Goal: Check status: Check status

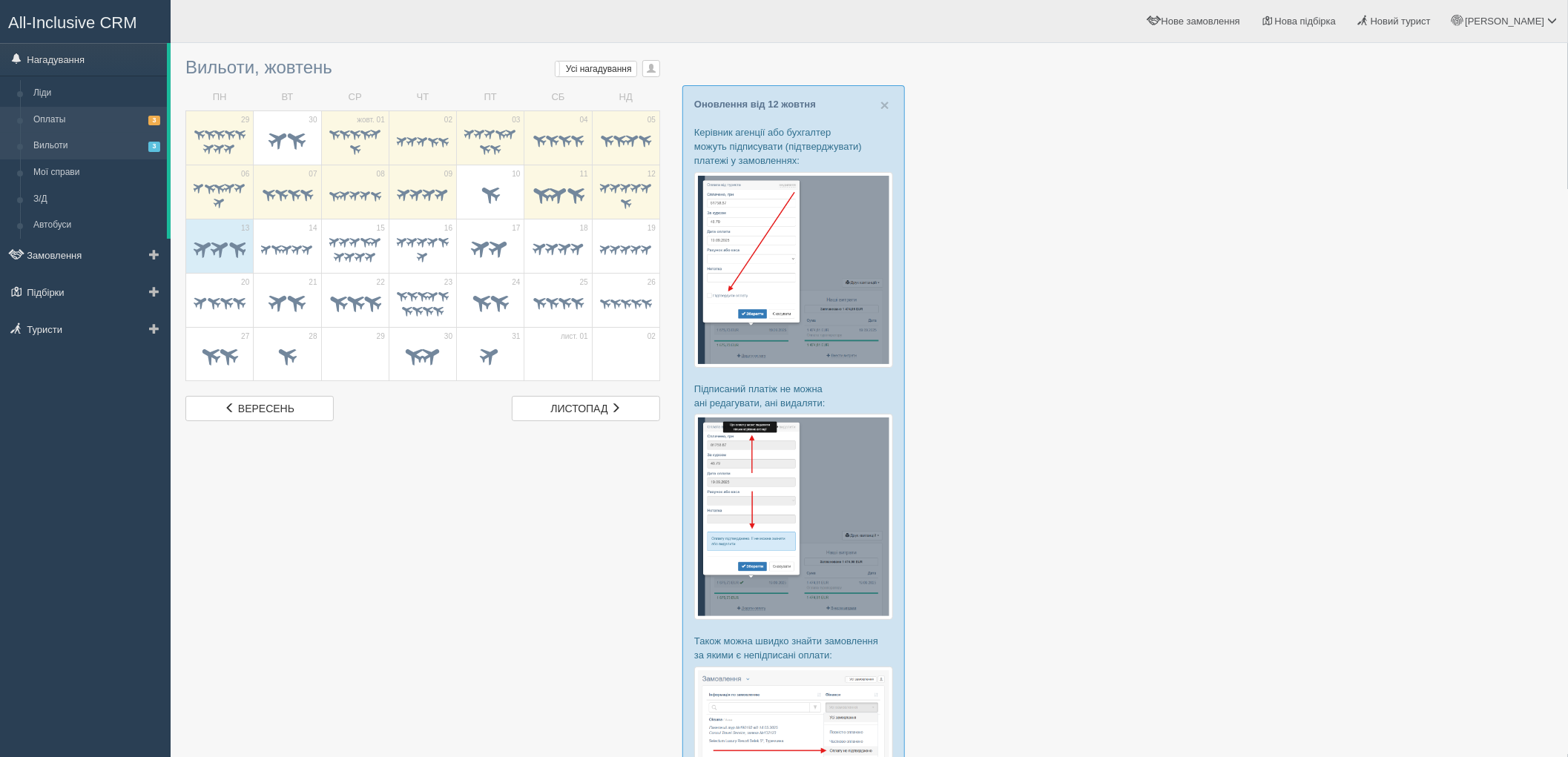
click at [82, 115] on link "Оплаты 3" at bounding box center [97, 120] width 140 height 27
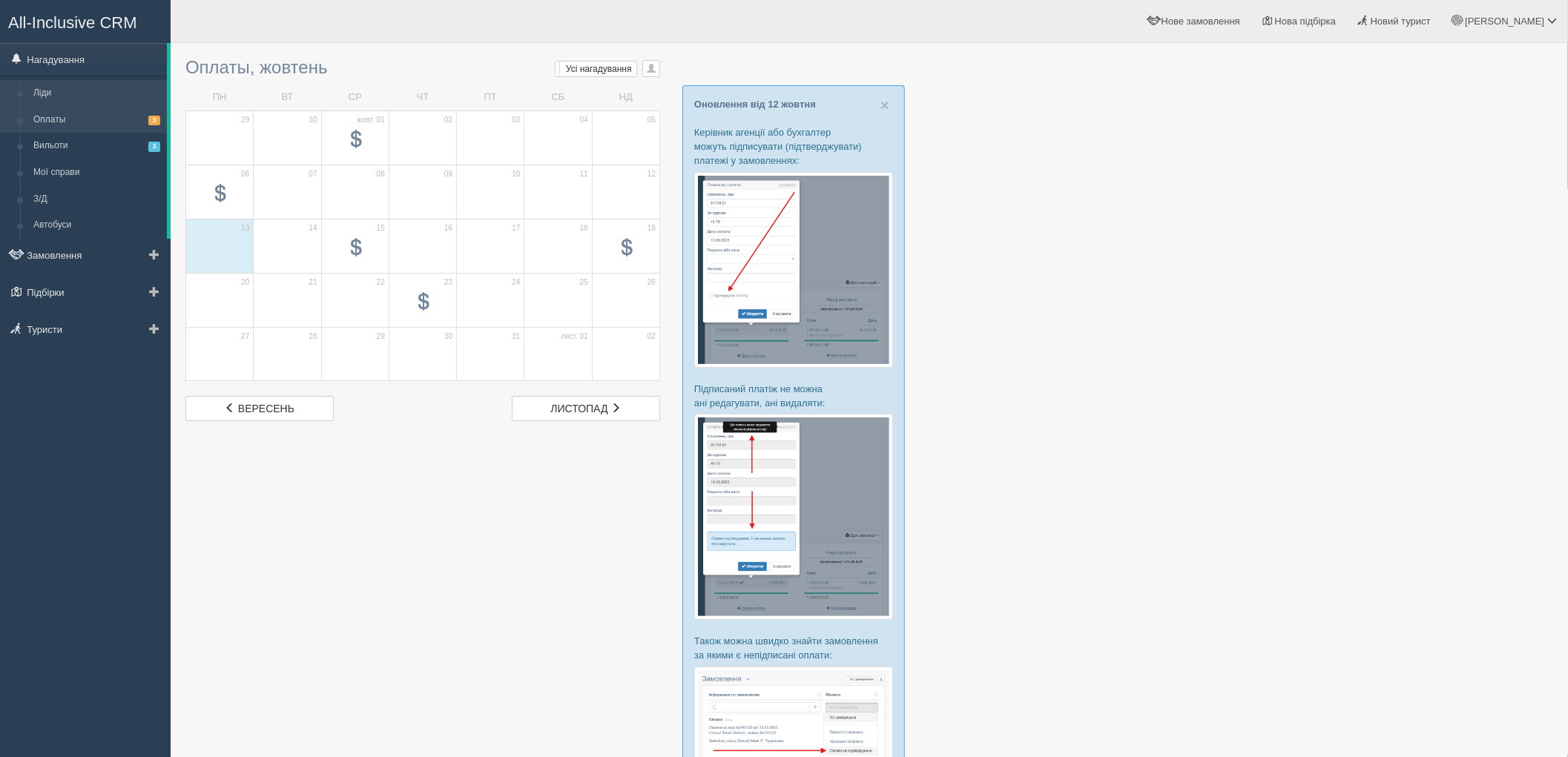
click at [67, 90] on link "Ліди" at bounding box center [97, 94] width 140 height 27
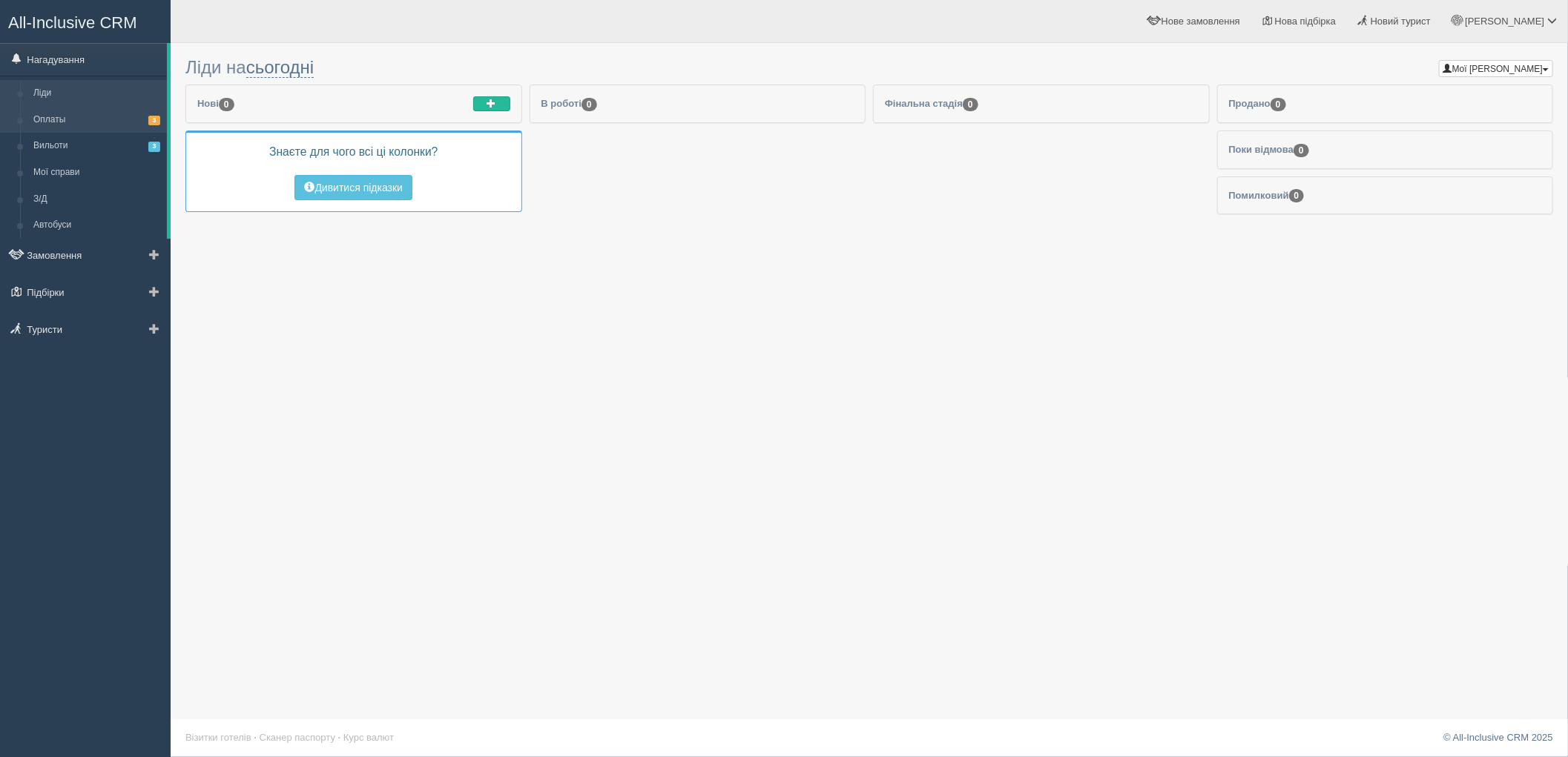
click at [55, 123] on link "Оплаты 3" at bounding box center [97, 120] width 140 height 27
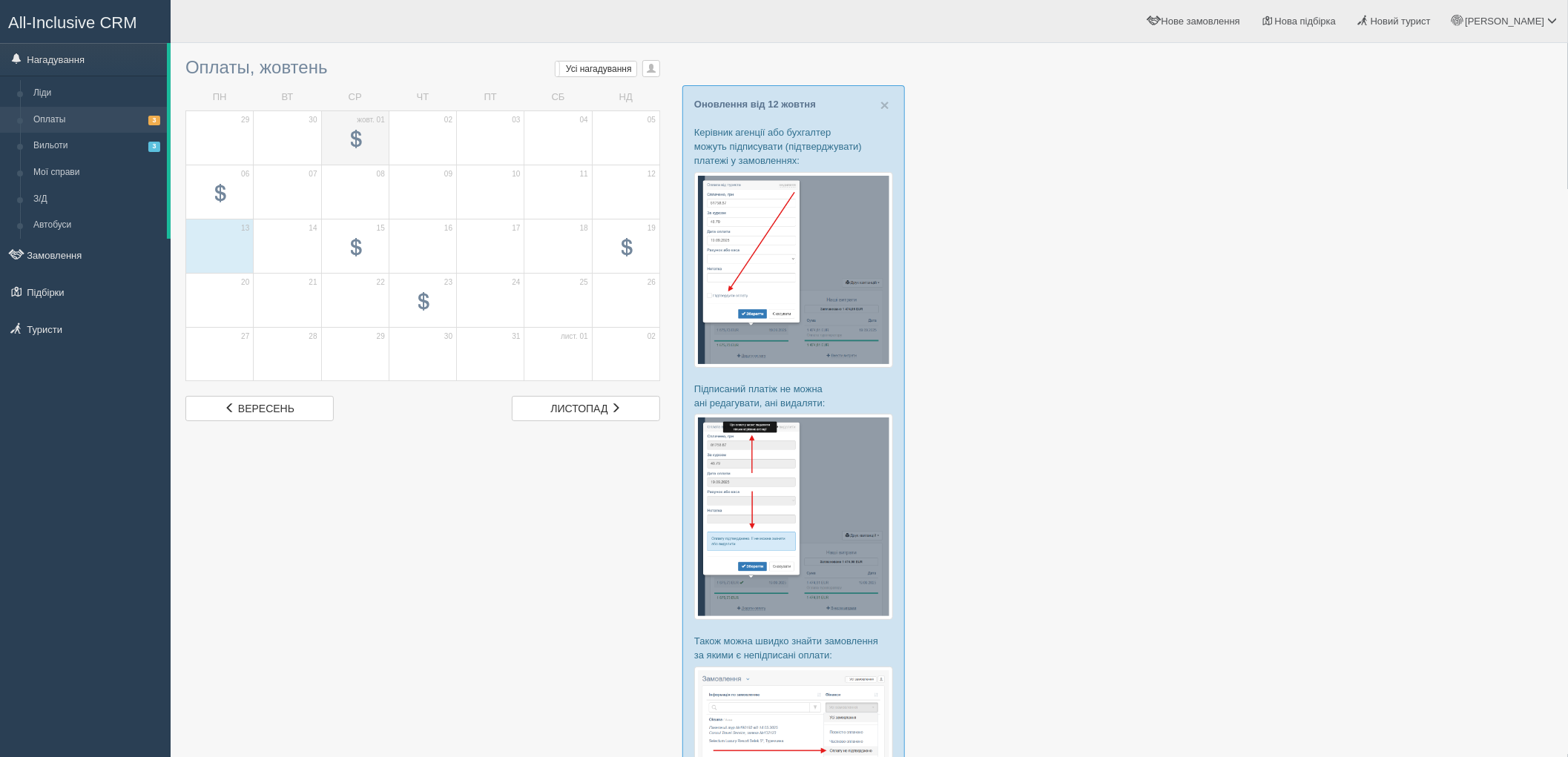
click at [346, 136] on span at bounding box center [355, 139] width 18 height 18
click at [360, 255] on span at bounding box center [355, 248] width 18 height 18
click at [227, 187] on span at bounding box center [220, 193] width 18 height 18
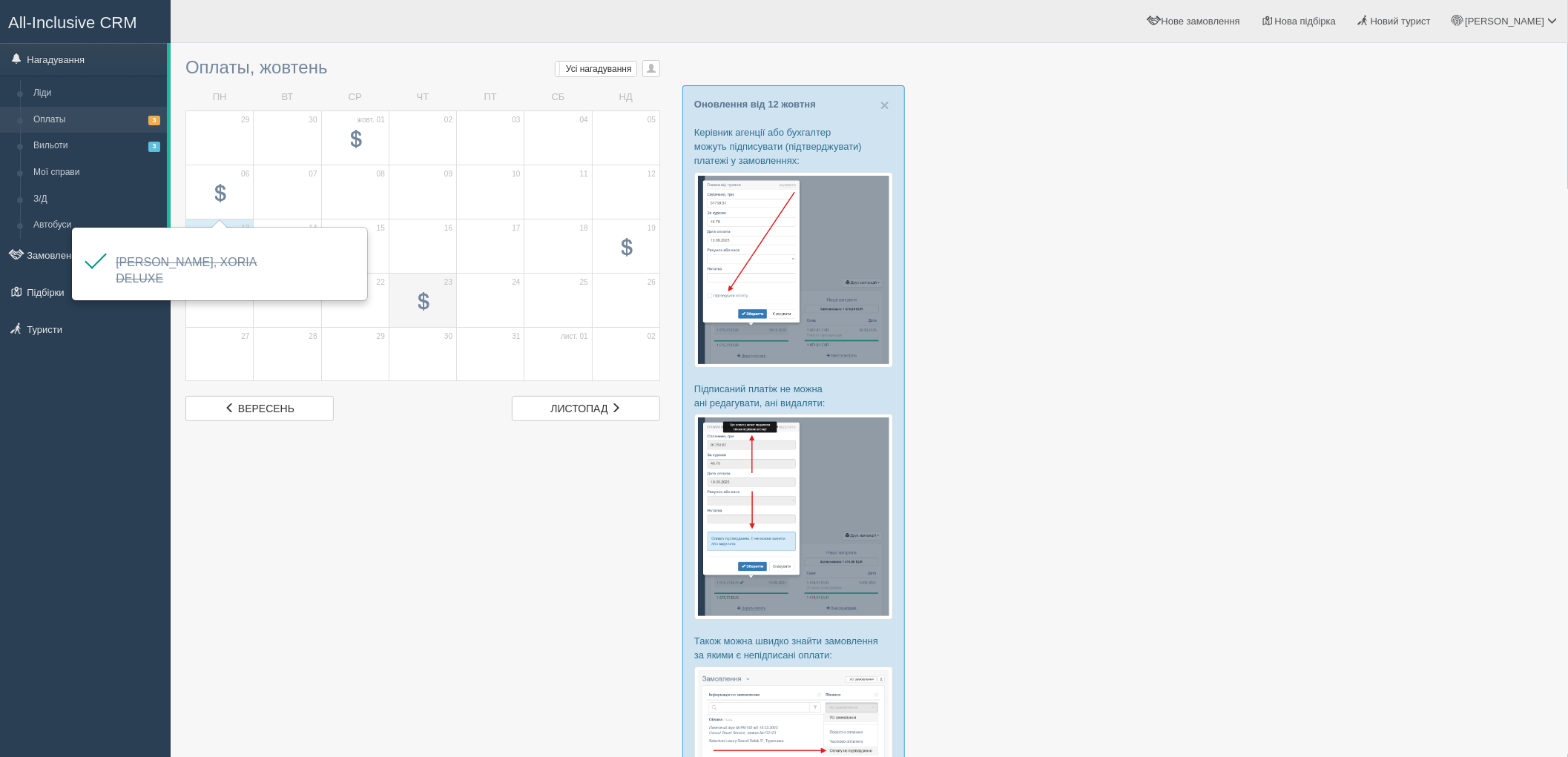
click at [420, 295] on span at bounding box center [423, 301] width 18 height 18
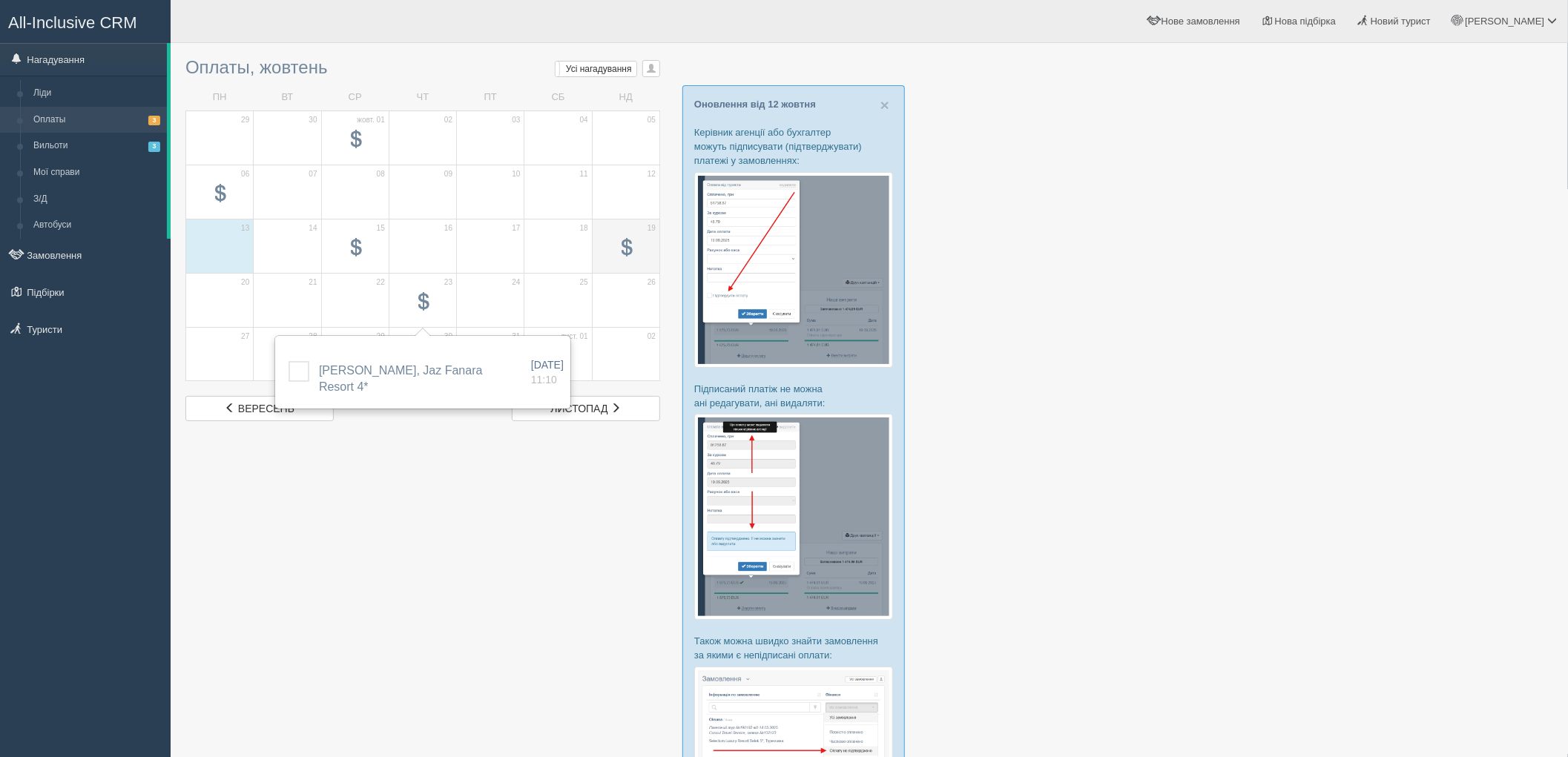
click at [622, 243] on span at bounding box center [626, 248] width 18 height 18
